Goal: Find specific page/section: Find specific page/section

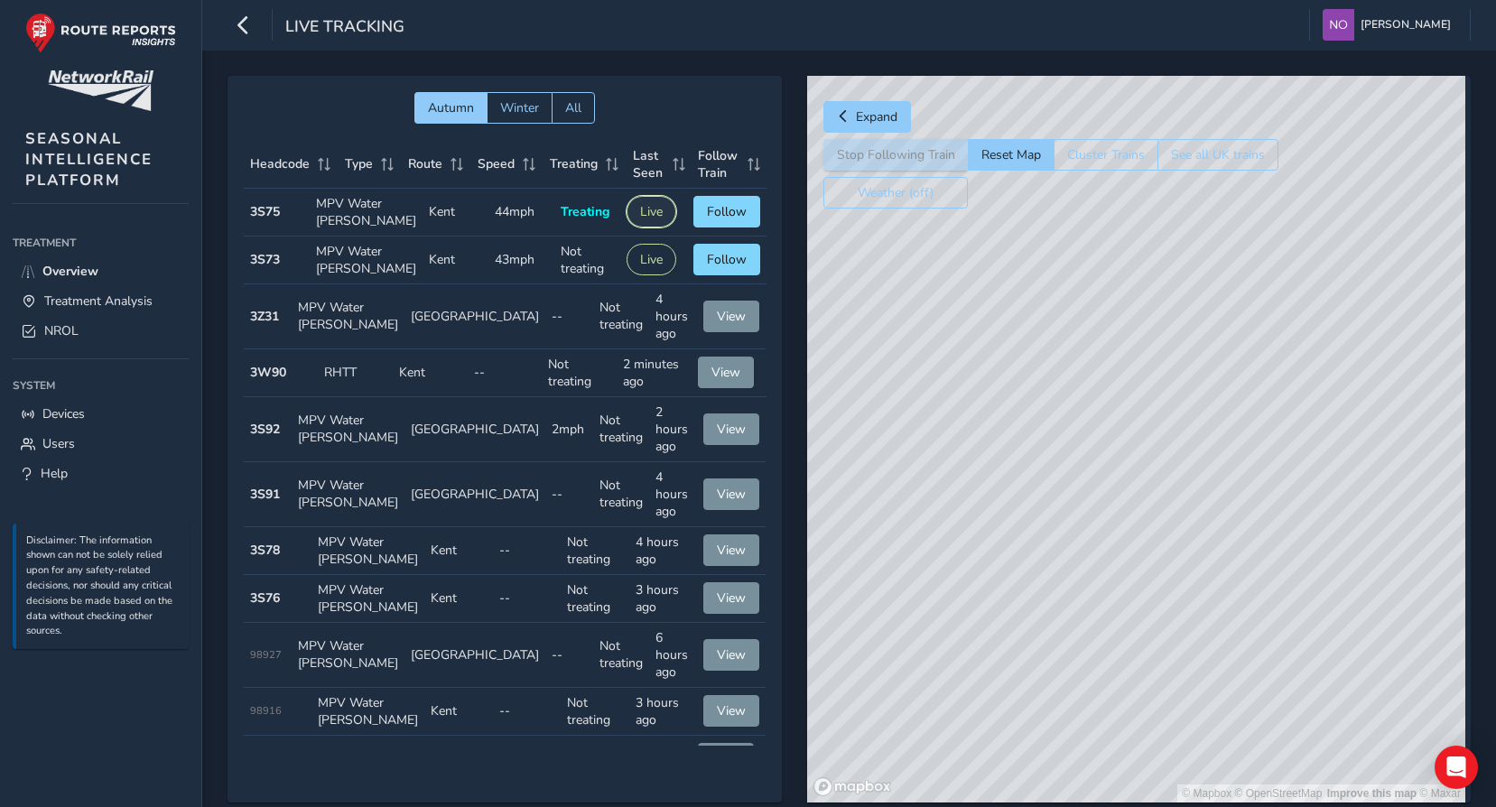
click at [643, 216] on button "Live" at bounding box center [652, 212] width 50 height 32
click at [711, 219] on span "Follow" at bounding box center [727, 211] width 40 height 17
click at [839, 116] on button "Expand" at bounding box center [867, 117] width 88 height 32
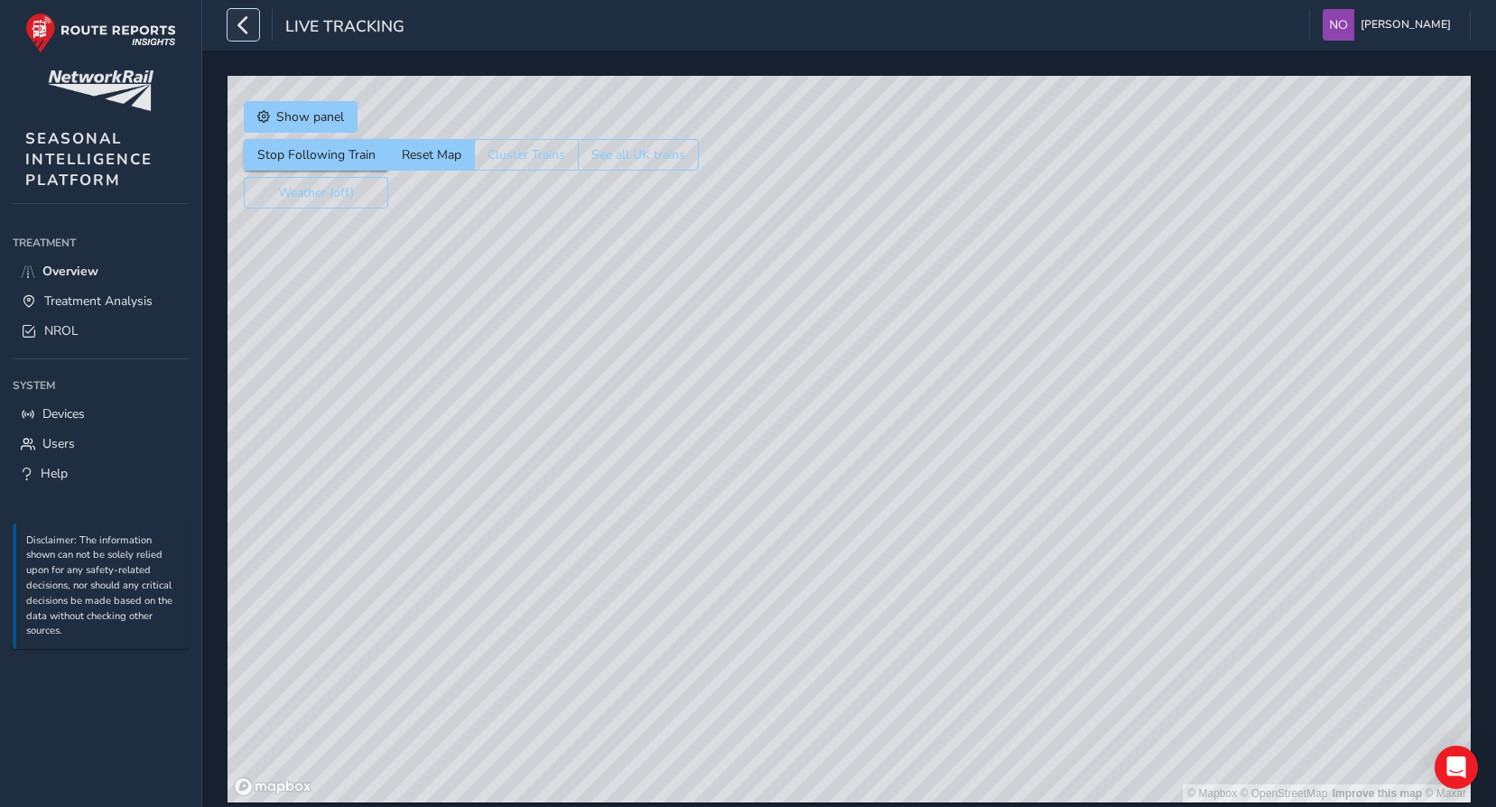
click at [237, 22] on icon "button" at bounding box center [243, 25] width 19 height 32
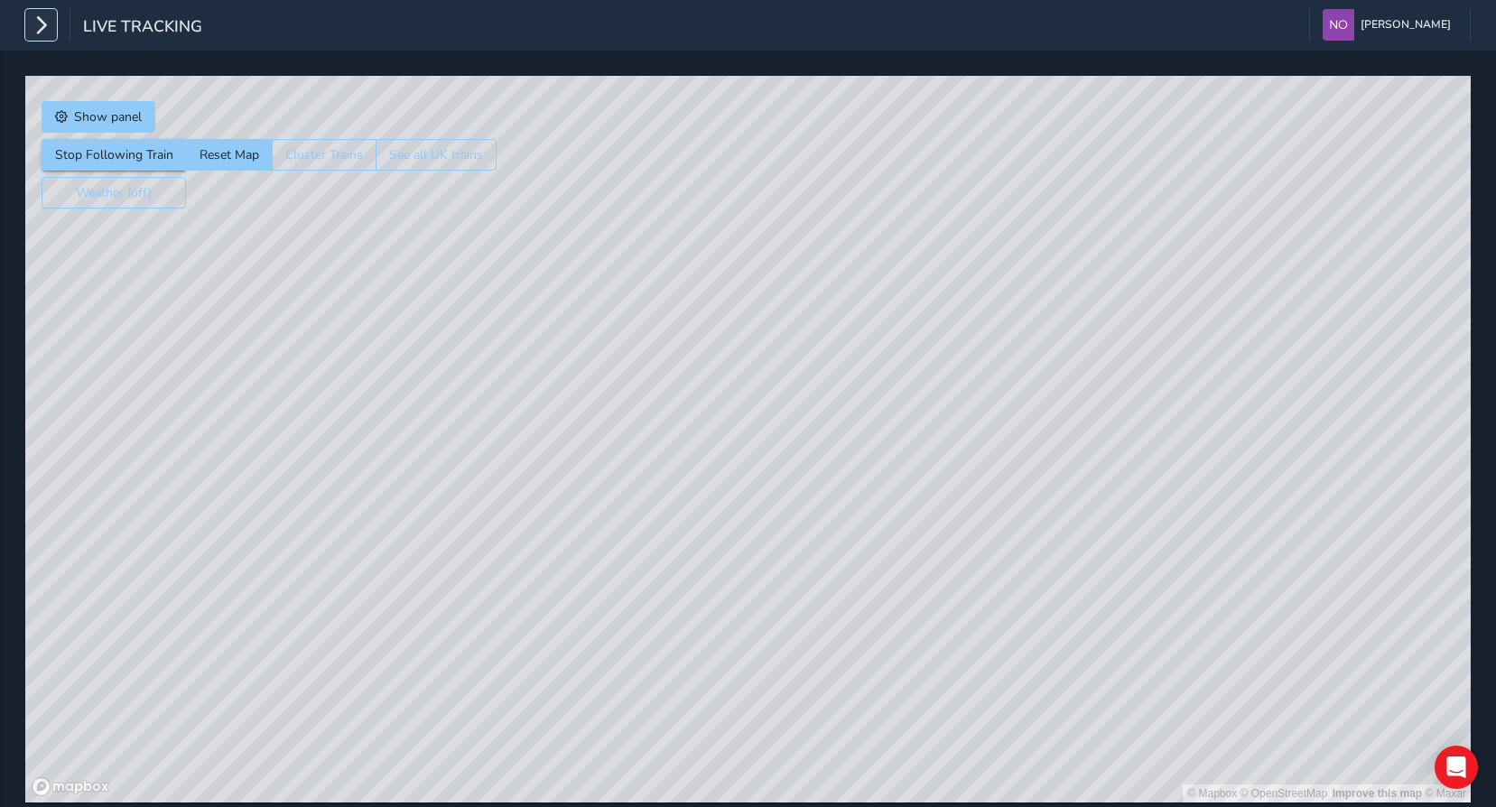
click at [47, 27] on icon "button" at bounding box center [41, 25] width 19 height 32
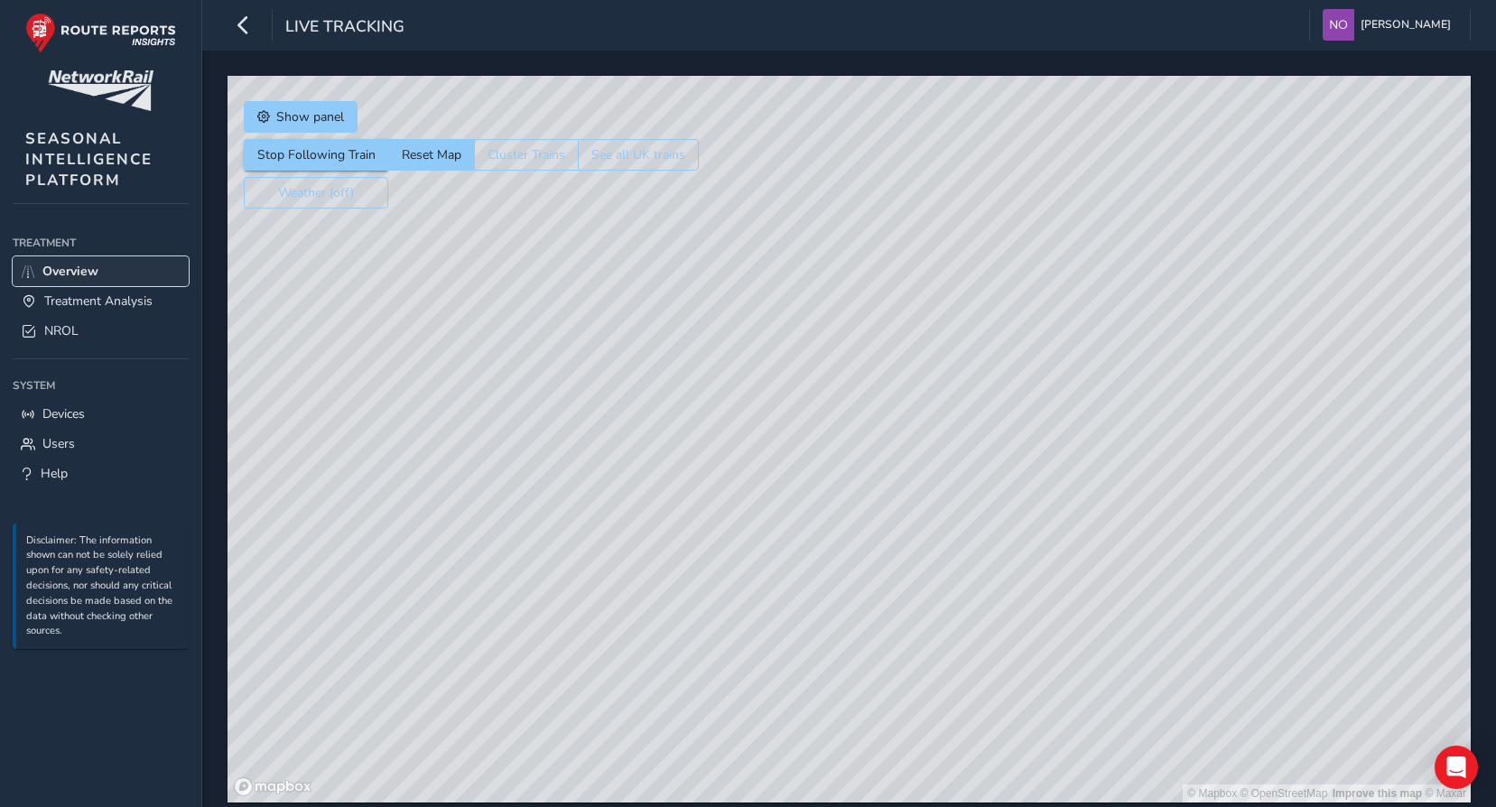
click at [73, 267] on span "Overview" at bounding box center [70, 271] width 56 height 17
click at [70, 302] on span "Treatment Analysis" at bounding box center [98, 301] width 108 height 17
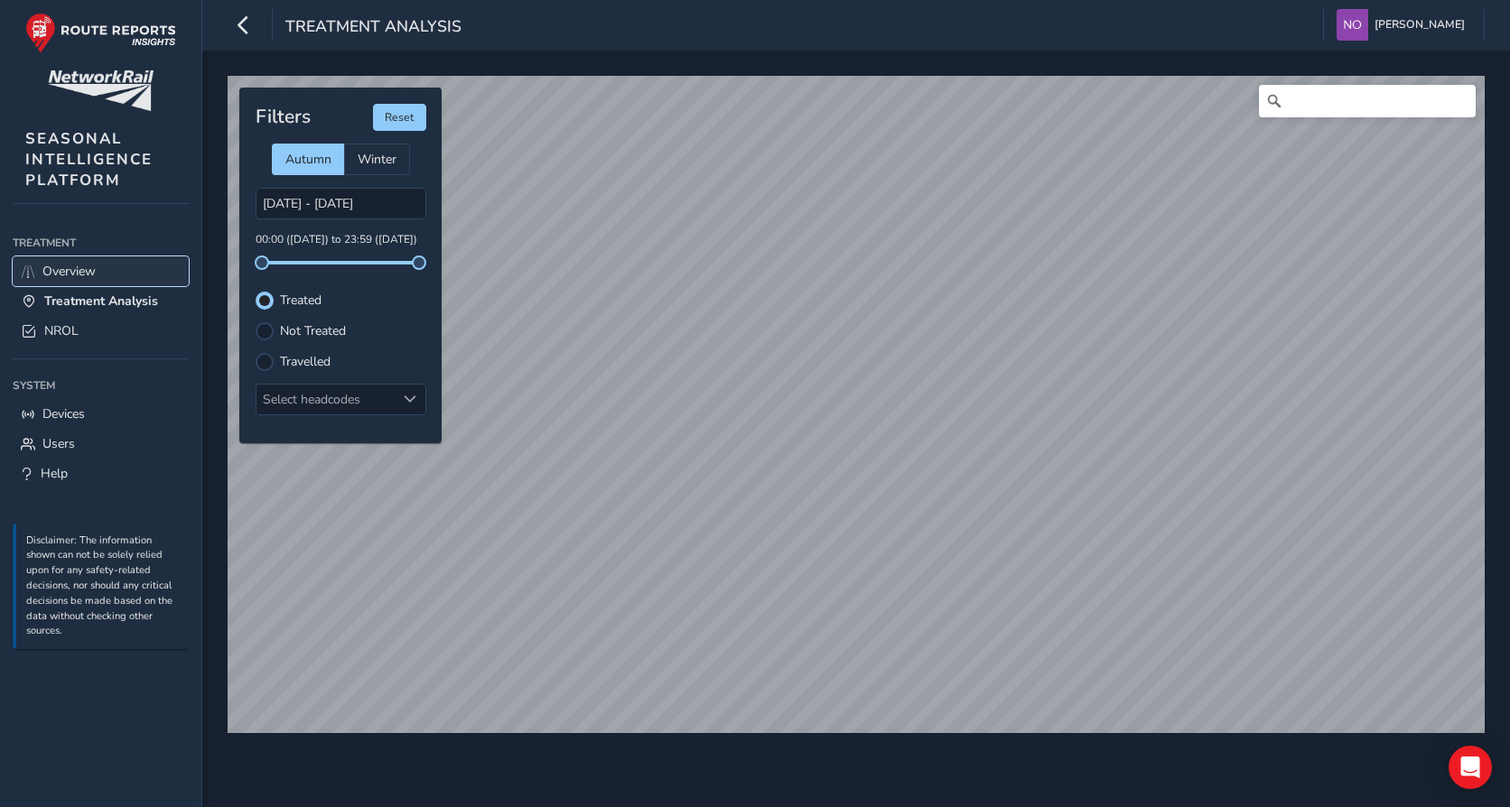
click at [68, 266] on span "Overview" at bounding box center [68, 271] width 53 height 17
